Goal: Information Seeking & Learning: Understand process/instructions

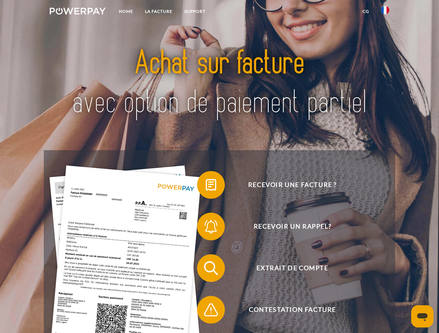
click at [77, 12] on img at bounding box center [78, 11] width 56 height 7
click at [385, 12] on img at bounding box center [385, 10] width 8 height 8
click at [365, 11] on link "CG" at bounding box center [365, 11] width 18 height 13
click at [206, 187] on span at bounding box center [200, 185] width 35 height 35
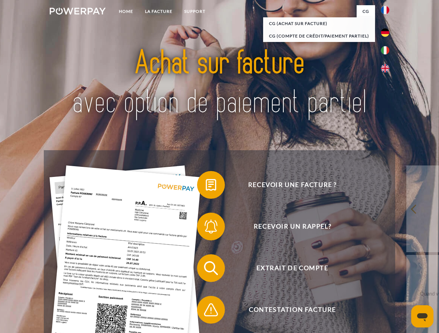
click at [206, 228] on span at bounding box center [200, 226] width 35 height 35
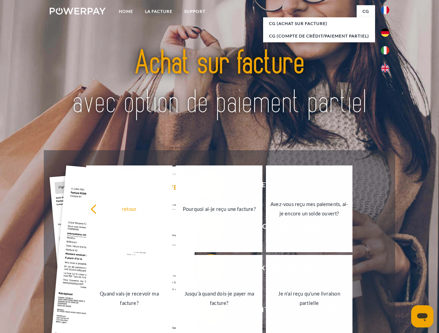
click at [206, 270] on link "Jusqu'à quand dois-je payer ma facture?" at bounding box center [219, 298] width 86 height 87
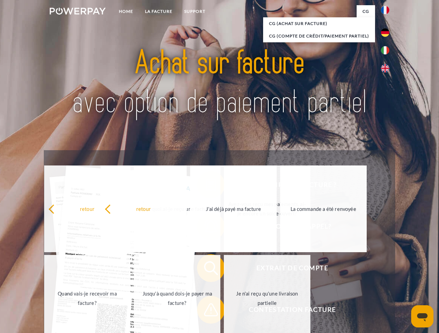
click at [206, 312] on span at bounding box center [200, 310] width 35 height 35
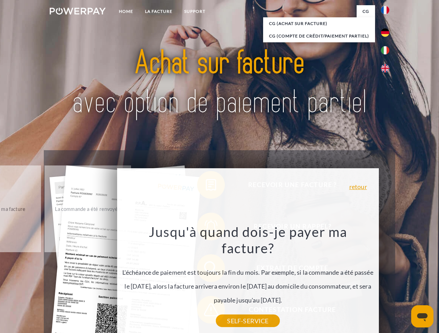
click at [422, 317] on icon "Ouvrir la fenêtre de messagerie" at bounding box center [422, 318] width 10 height 8
